Goal: Information Seeking & Learning: Learn about a topic

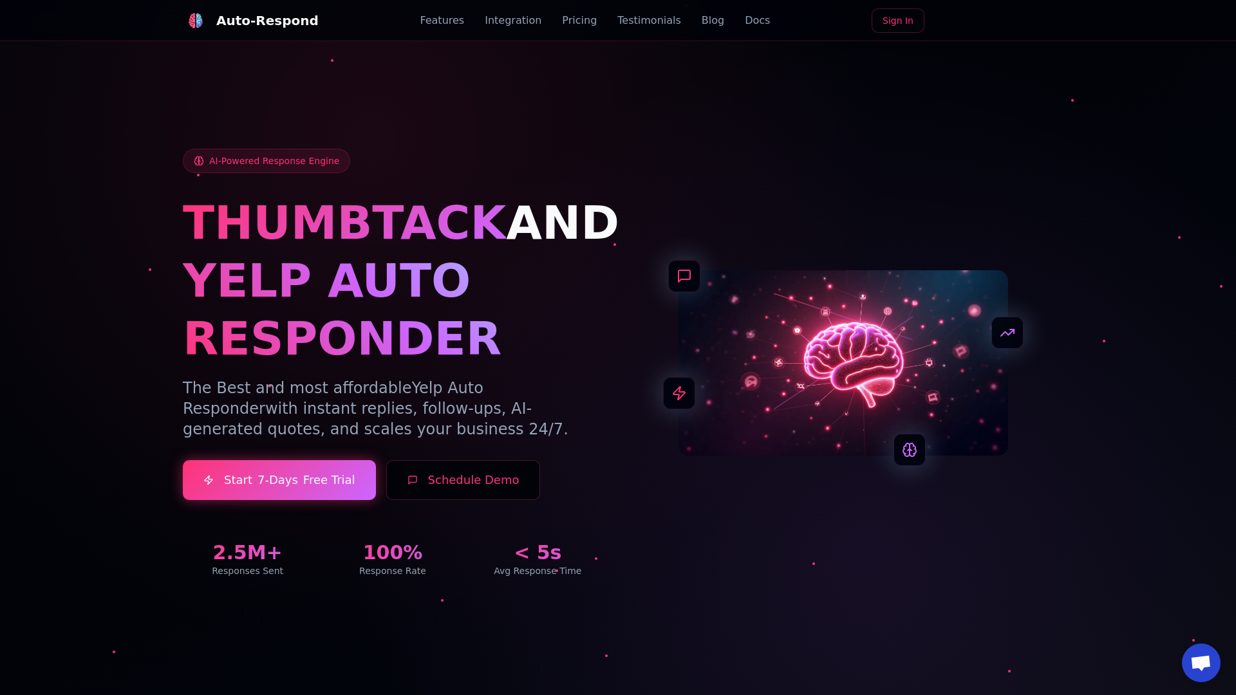
click at [702, 21] on link "Blog" at bounding box center [713, 20] width 23 height 15
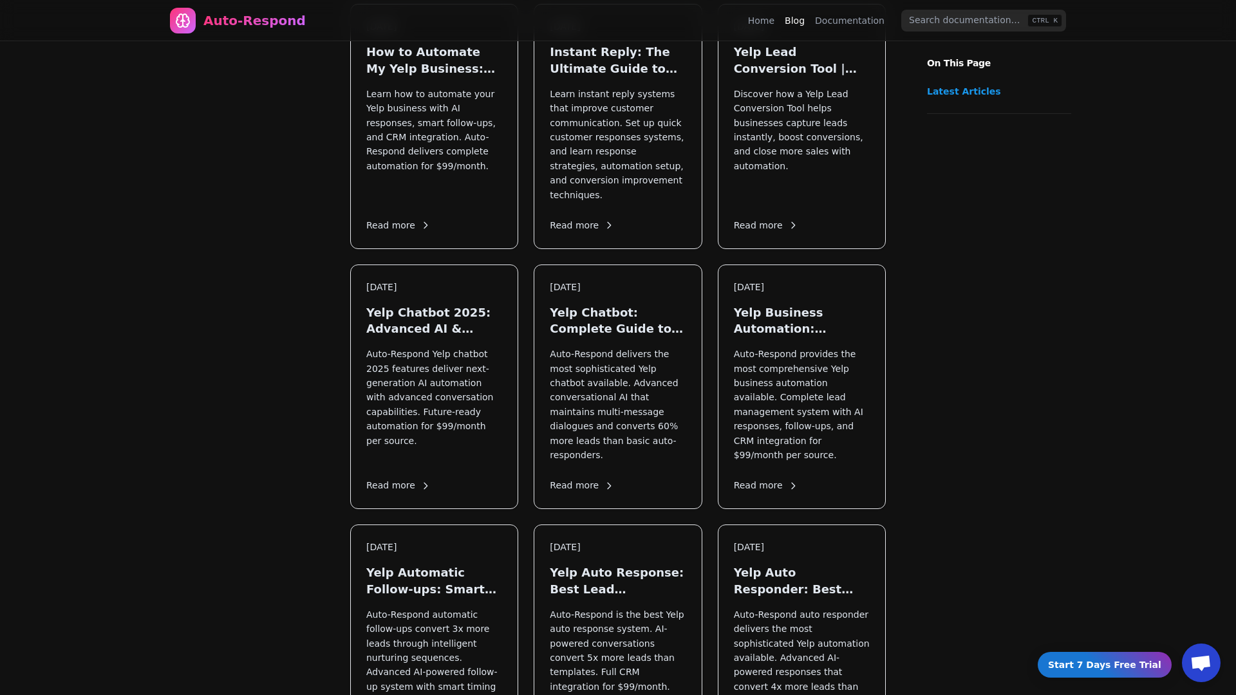
scroll to position [1074, 0]
